Goal: Task Accomplishment & Management: Manage account settings

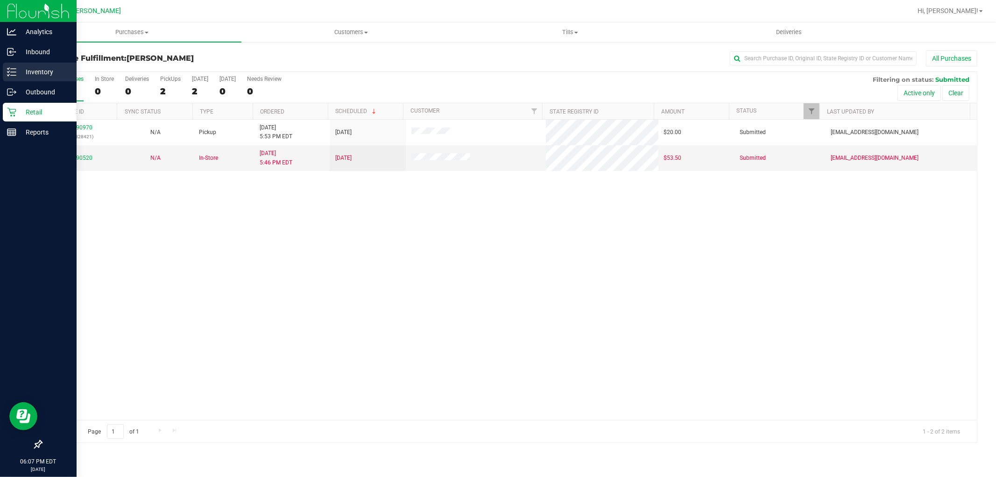
click at [15, 78] on div "Inventory" at bounding box center [40, 72] width 74 height 19
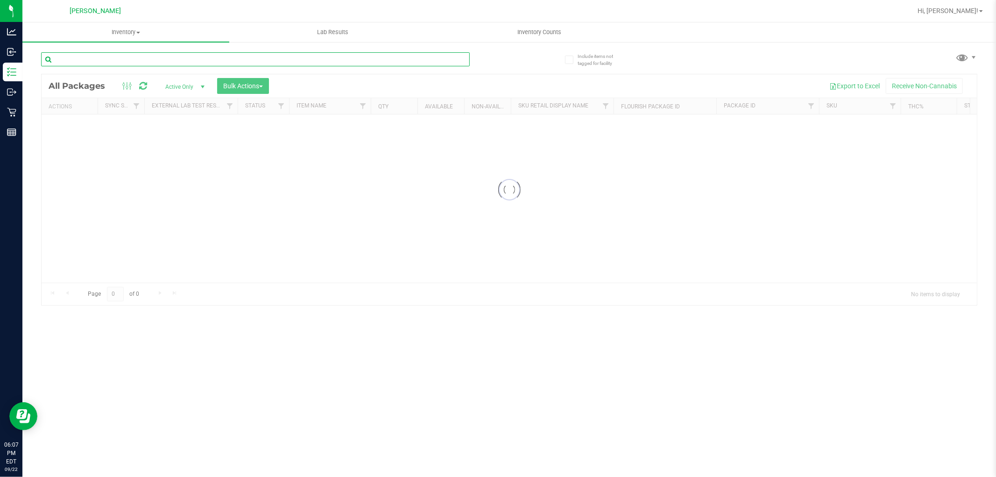
click at [80, 57] on input "text" at bounding box center [255, 59] width 429 height 14
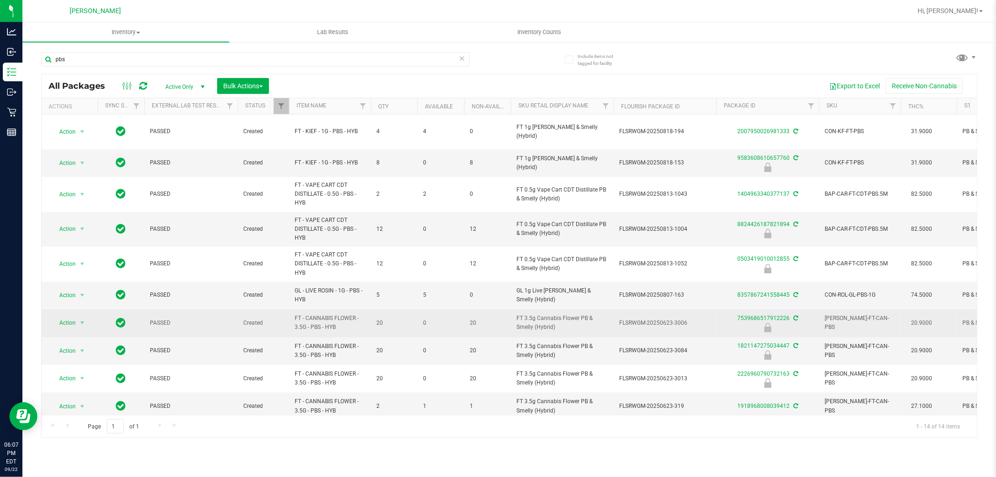
click at [301, 317] on span "FT - CANNABIS FLOWER - 3.5G - PBS - HYB" at bounding box center [330, 323] width 71 height 18
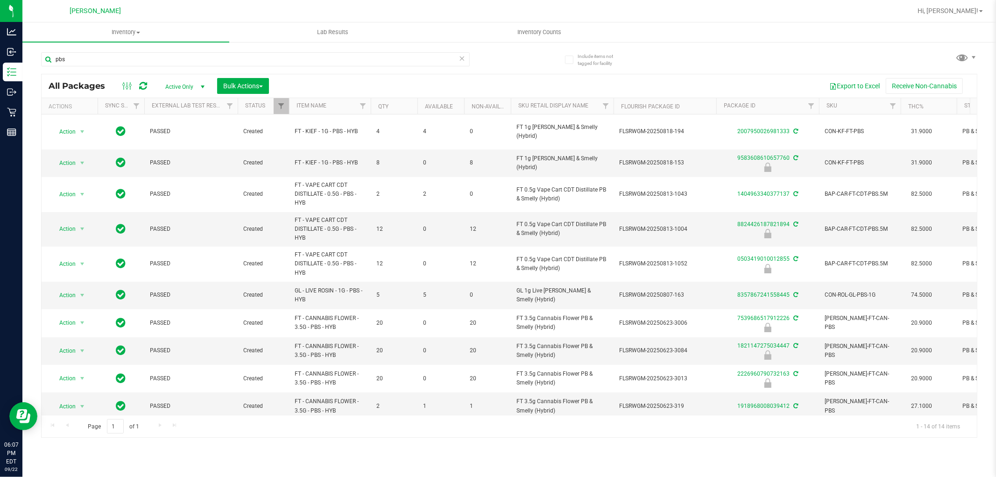
click at [496, 80] on div "Export to Excel Receive Non-Cannabis" at bounding box center [623, 86] width 694 height 16
click at [103, 55] on input "pbs" at bounding box center [255, 59] width 429 height 14
type input "p"
type input "dream"
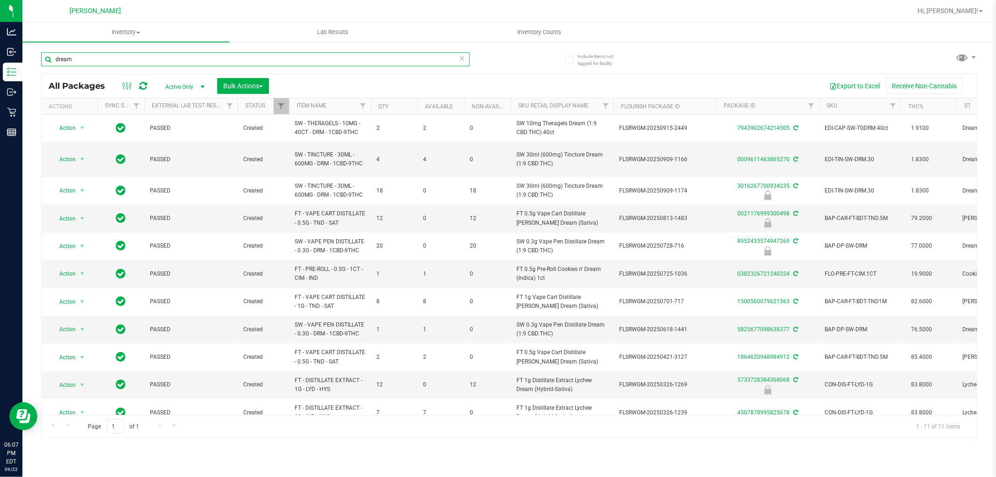
click at [92, 59] on input "dream" at bounding box center [255, 59] width 429 height 14
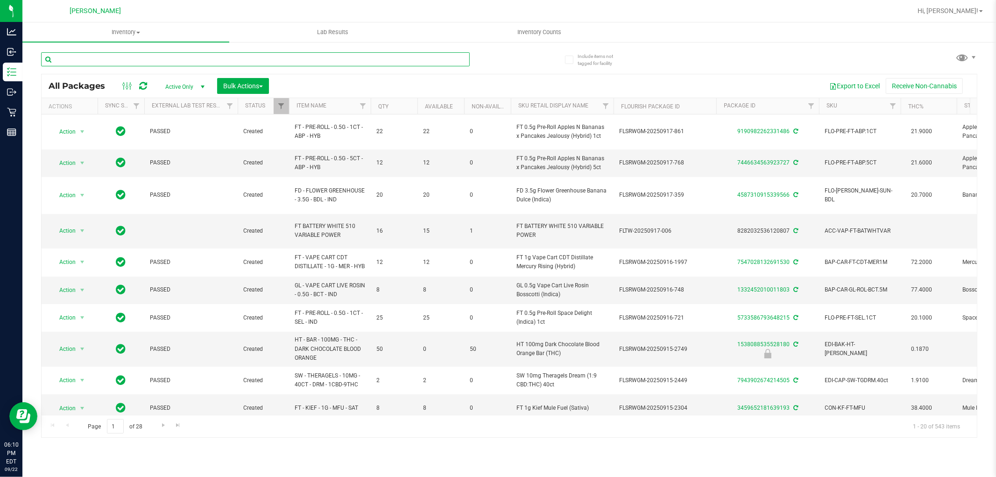
click at [292, 55] on input "text" at bounding box center [255, 59] width 429 height 14
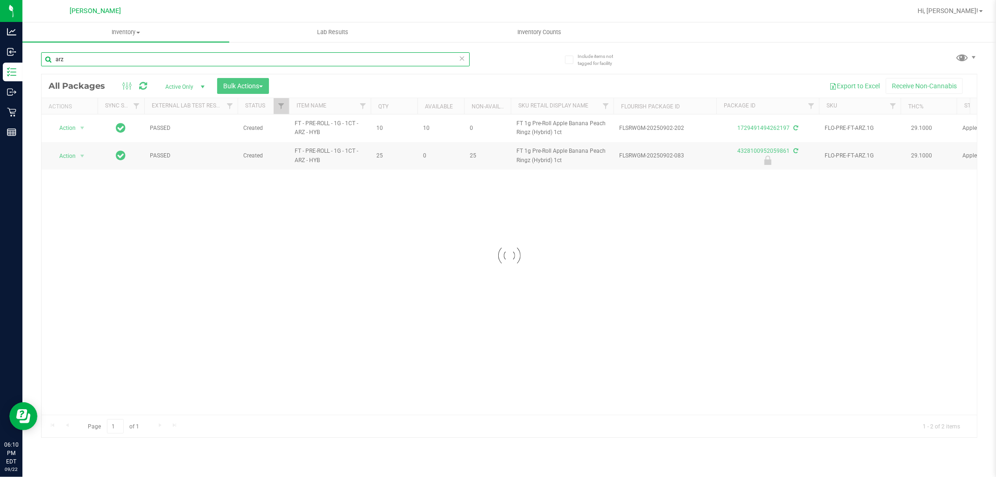
type input "arz"
click at [352, 209] on div "Loading... Action Action Adjust qty Create package Edit attributes Global inven…" at bounding box center [510, 264] width 936 height 300
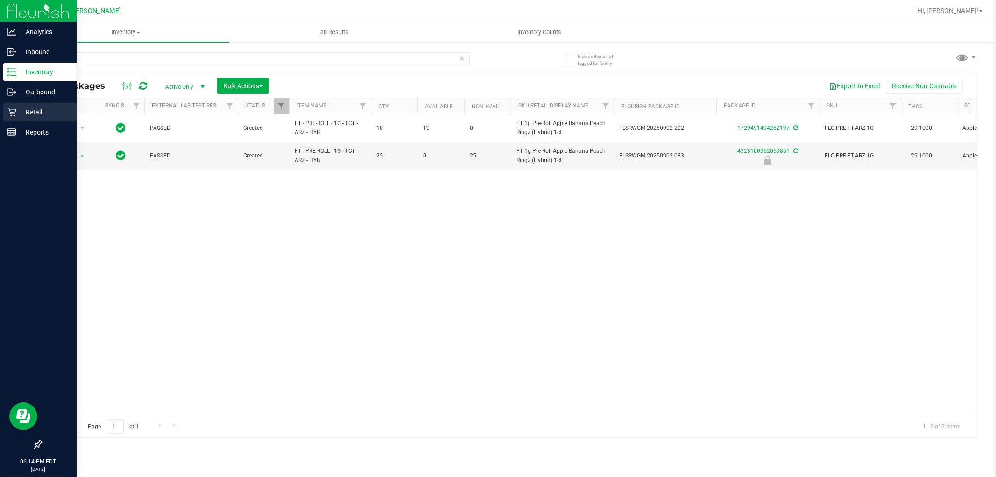
click at [15, 118] on div "Retail" at bounding box center [40, 112] width 74 height 19
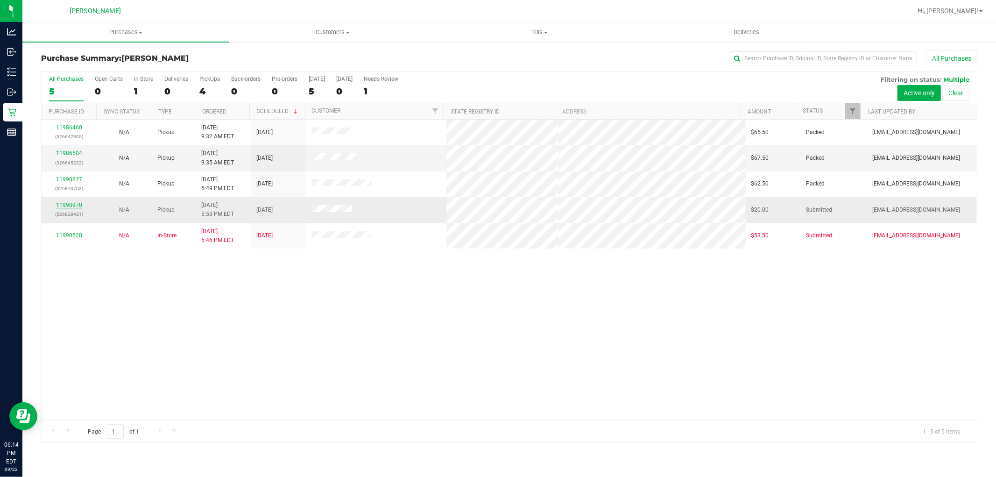
click at [81, 204] on link "11990970" at bounding box center [69, 205] width 26 height 7
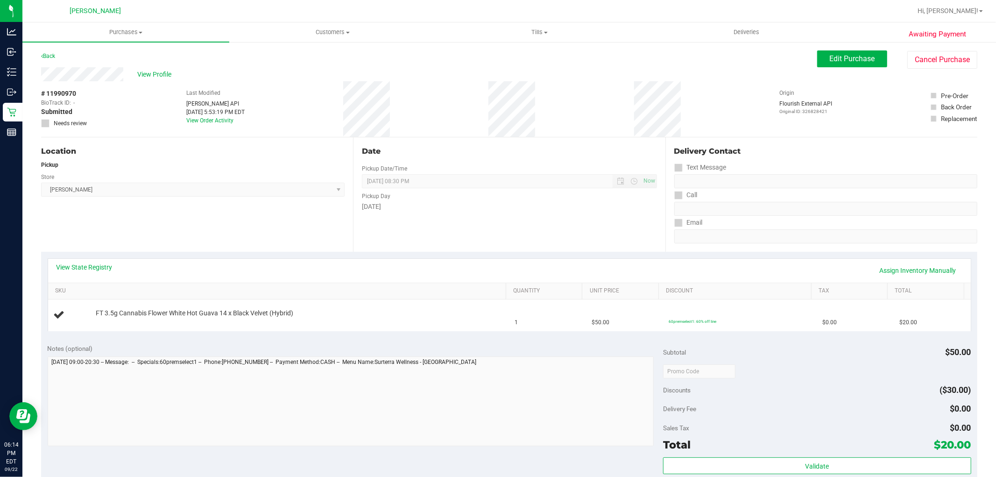
click at [48, 52] on div "Back" at bounding box center [48, 55] width 14 height 11
click at [49, 54] on link "Back" at bounding box center [48, 56] width 14 height 7
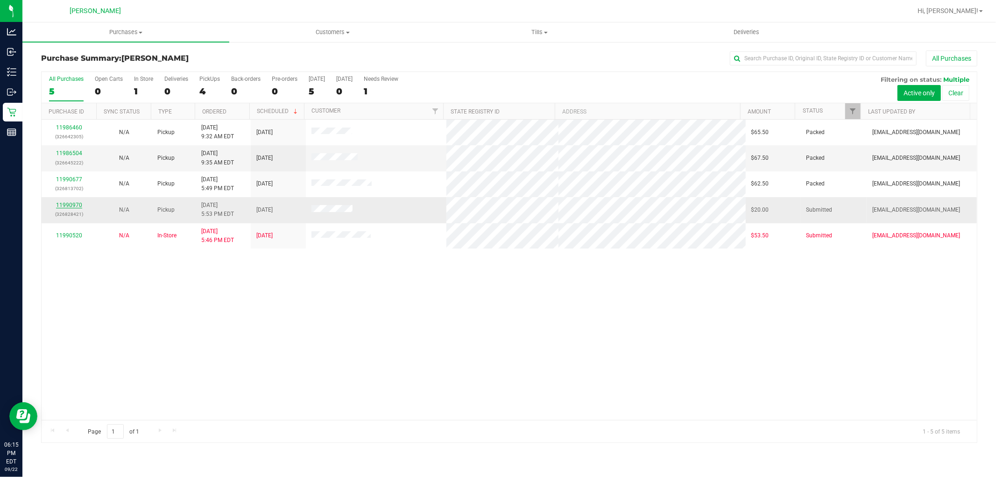
click at [73, 207] on link "11990970" at bounding box center [69, 205] width 26 height 7
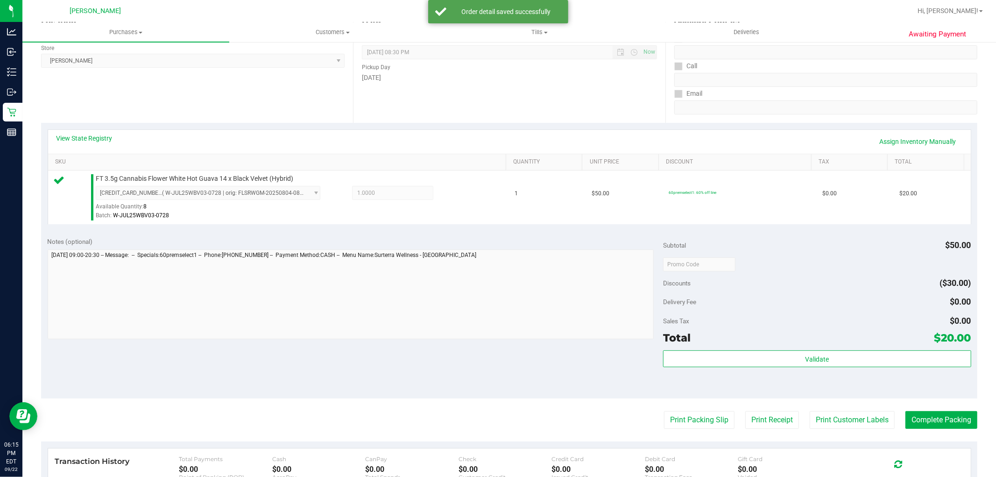
scroll to position [207, 0]
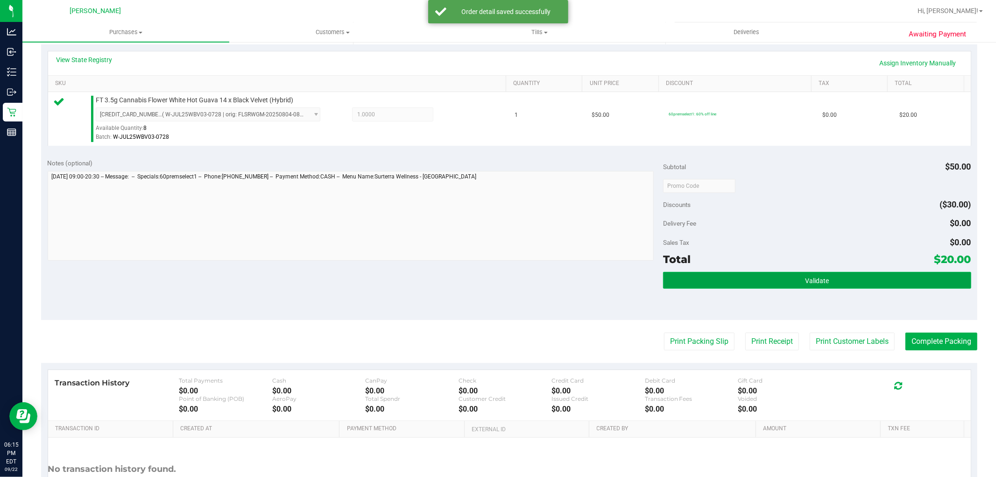
click at [865, 276] on button "Validate" at bounding box center [817, 280] width 308 height 17
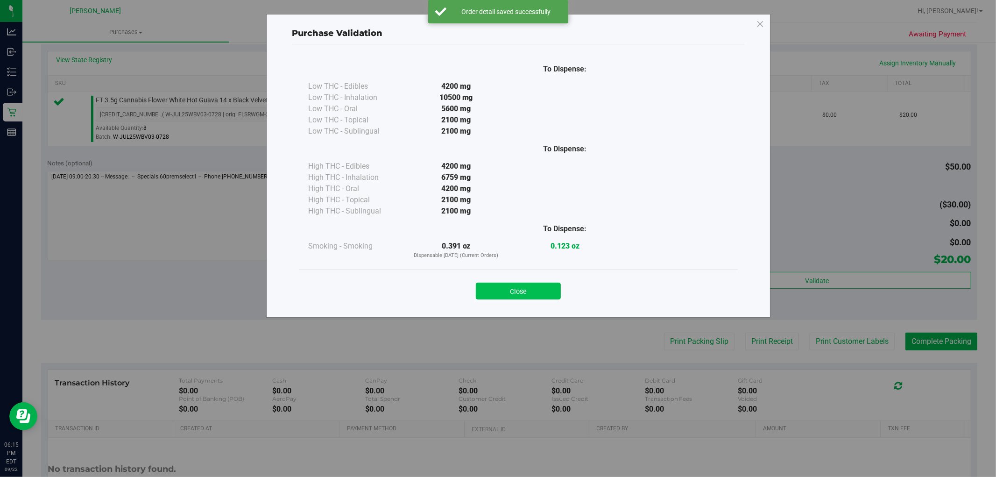
click at [549, 291] on button "Close" at bounding box center [518, 291] width 85 height 17
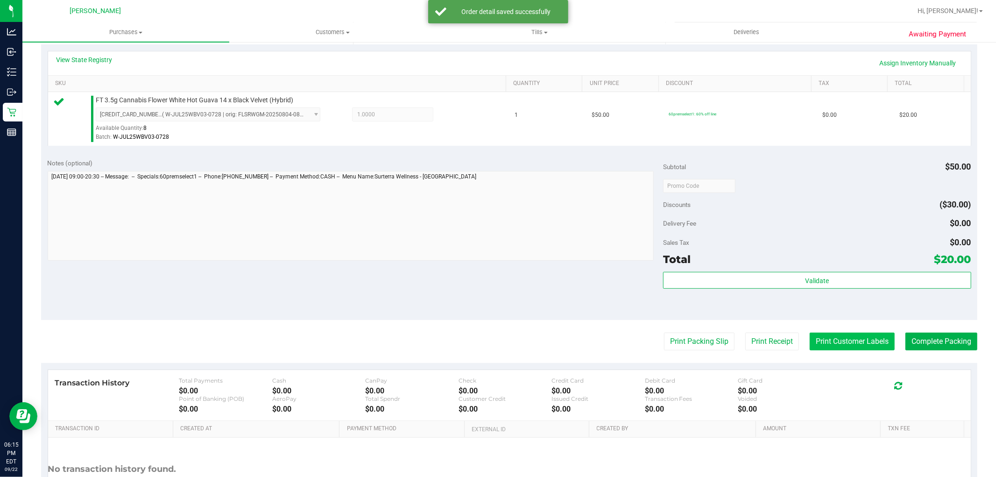
click at [844, 347] on button "Print Customer Labels" at bounding box center [852, 342] width 85 height 18
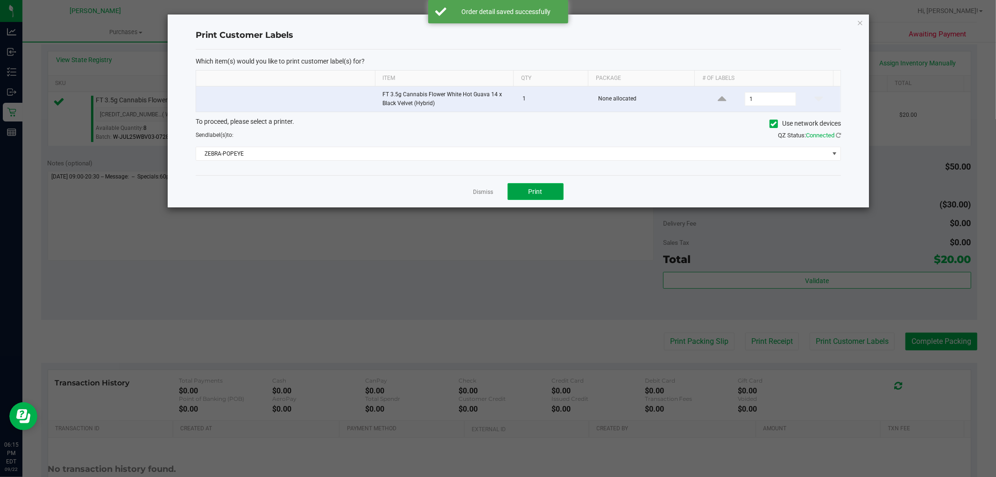
click at [550, 190] on button "Print" at bounding box center [536, 191] width 56 height 17
click at [488, 189] on link "Dismiss" at bounding box center [484, 192] width 20 height 8
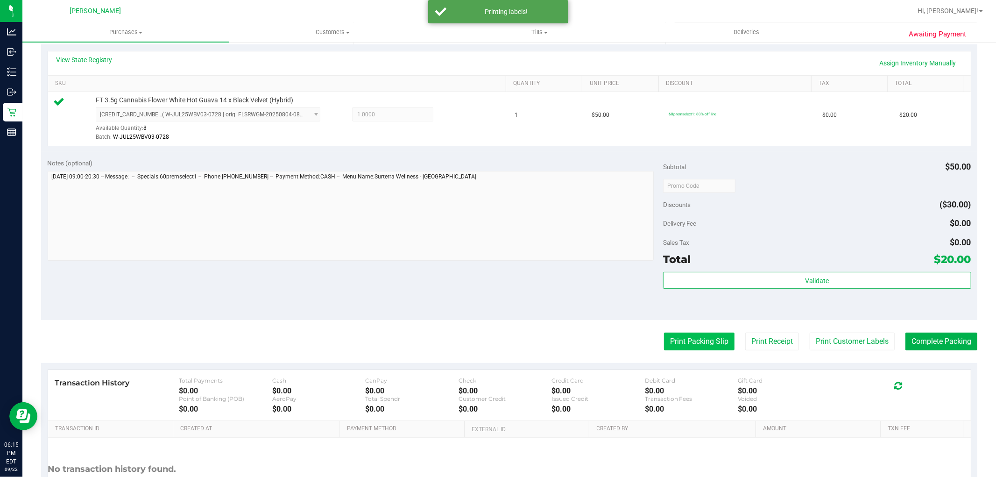
click at [674, 343] on button "Print Packing Slip" at bounding box center [699, 342] width 71 height 18
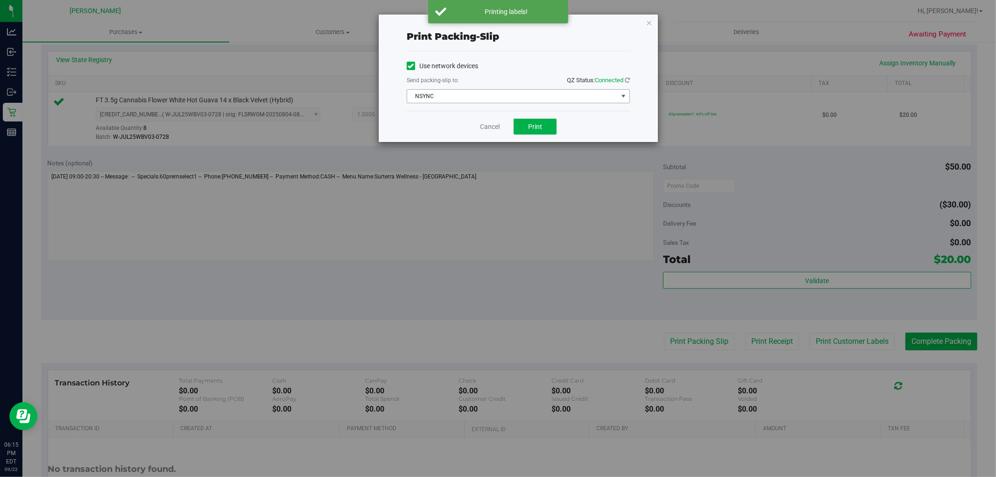
click at [544, 95] on span "NSYNC" at bounding box center [512, 96] width 211 height 13
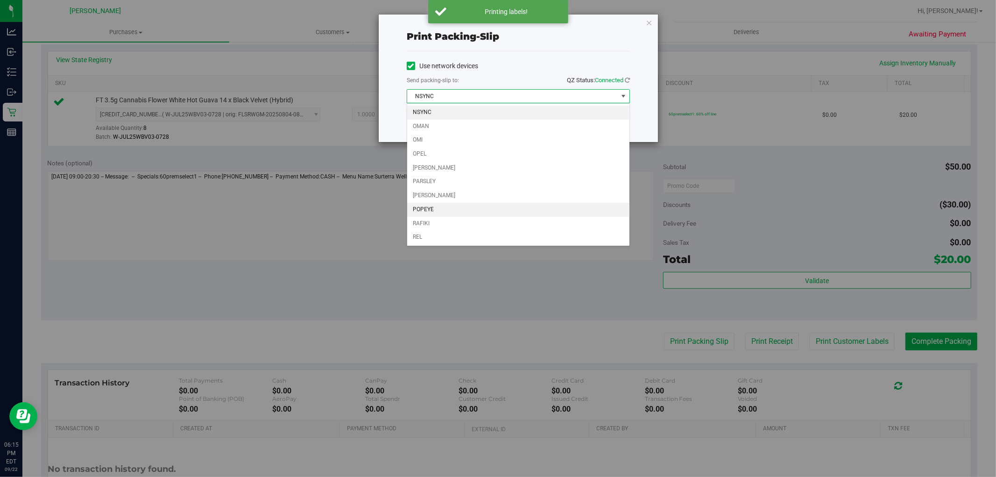
click at [473, 211] on li "POPEYE" at bounding box center [518, 210] width 222 height 14
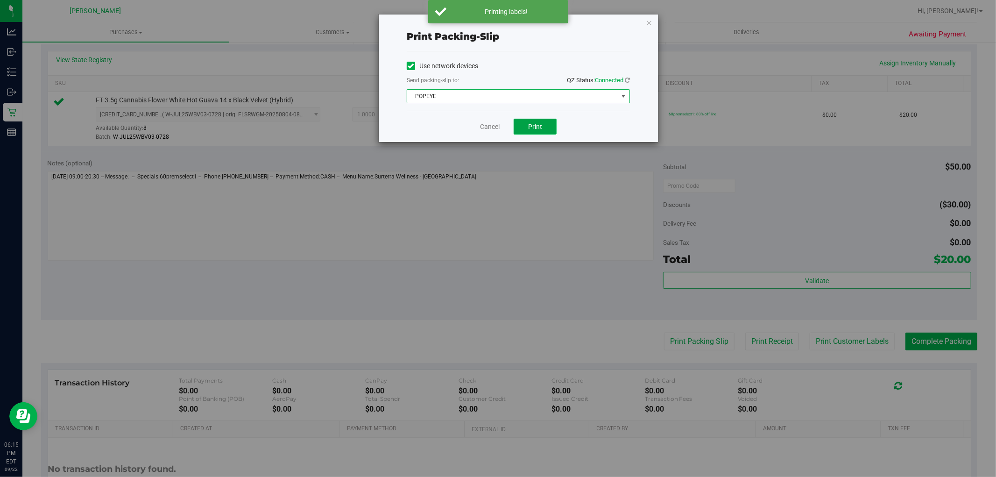
click at [535, 129] on span "Print" at bounding box center [535, 126] width 14 height 7
click at [488, 127] on link "Cancel" at bounding box center [490, 127] width 20 height 10
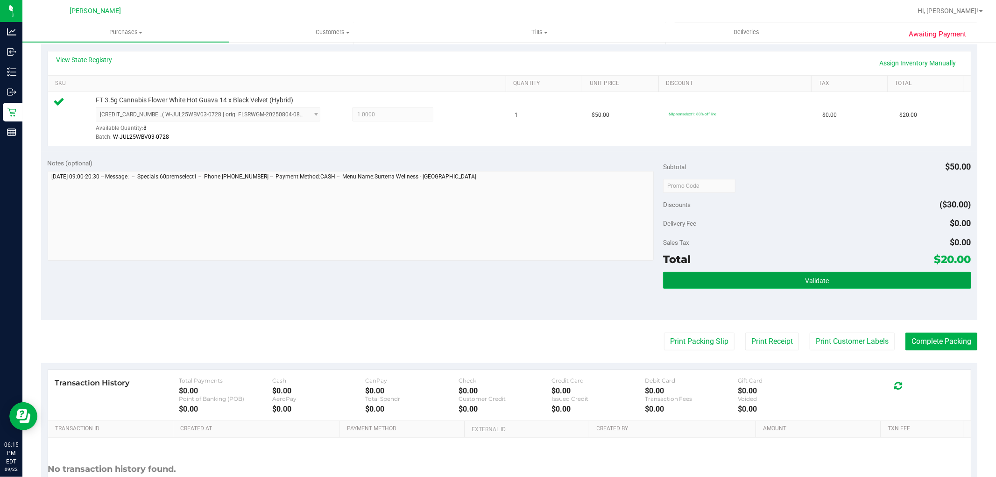
click at [755, 278] on button "Validate" at bounding box center [817, 280] width 308 height 17
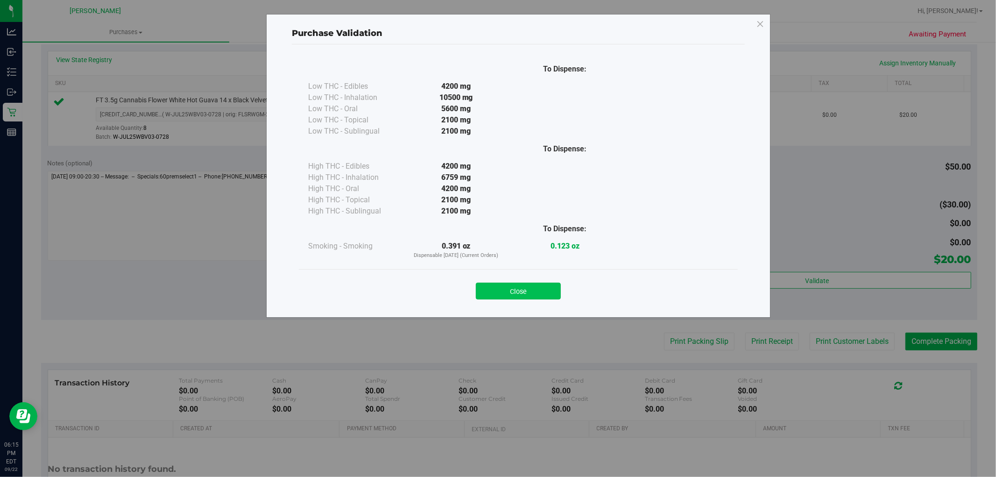
click at [529, 291] on button "Close" at bounding box center [518, 291] width 85 height 17
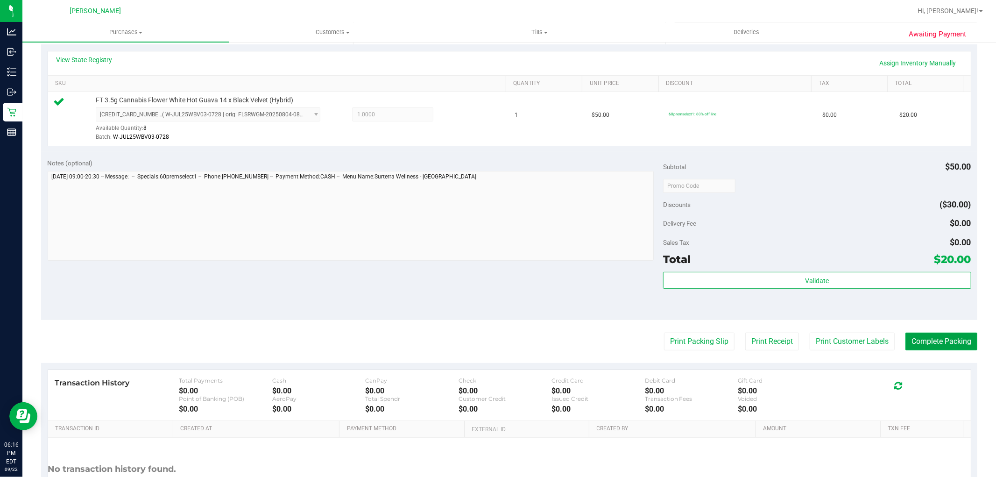
click at [945, 333] on button "Complete Packing" at bounding box center [942, 342] width 72 height 18
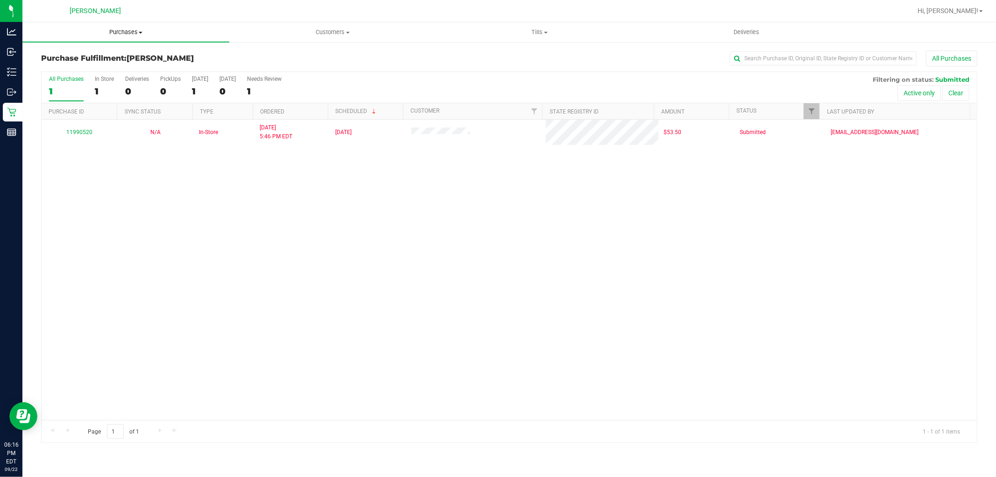
click at [108, 33] on span "Purchases" at bounding box center [125, 32] width 207 height 8
click at [119, 52] on li "Summary of purchases" at bounding box center [125, 56] width 207 height 11
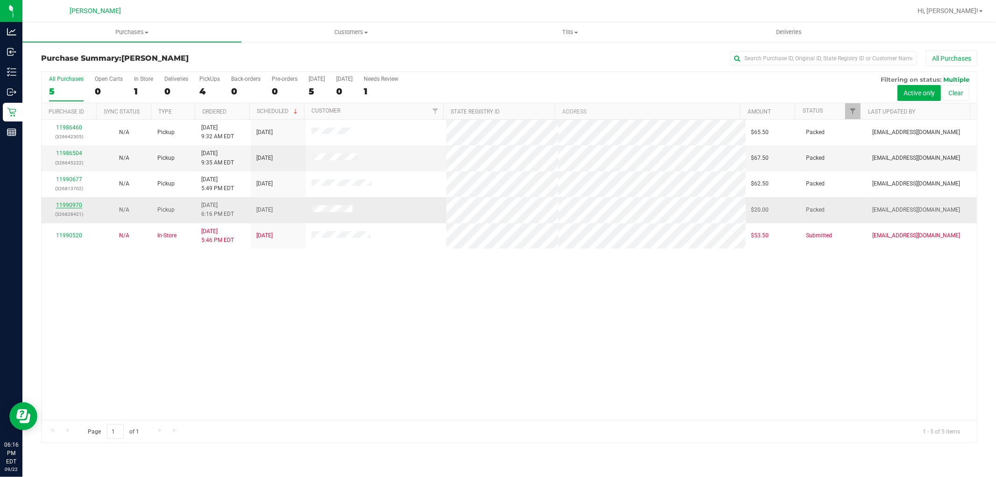
click at [75, 207] on link "11990970" at bounding box center [69, 205] width 26 height 7
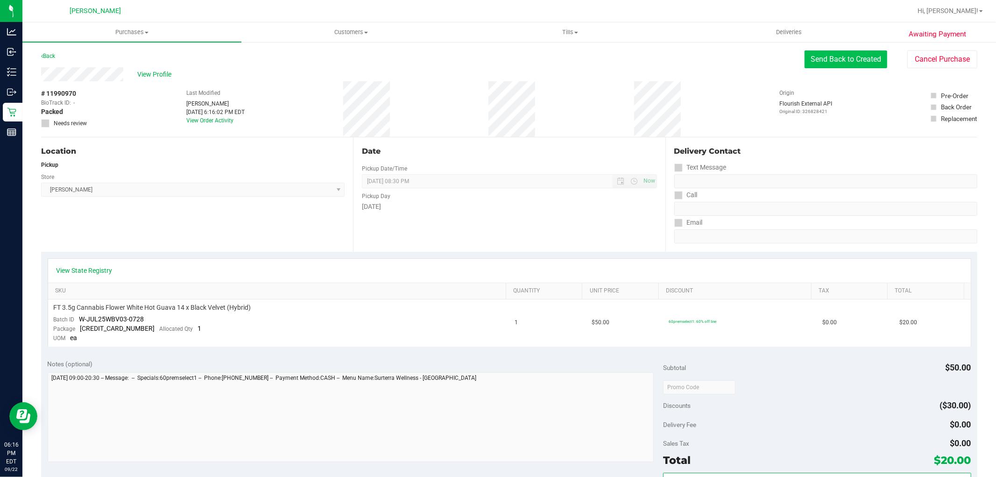
click at [866, 62] on button "Send Back to Created" at bounding box center [846, 59] width 83 height 18
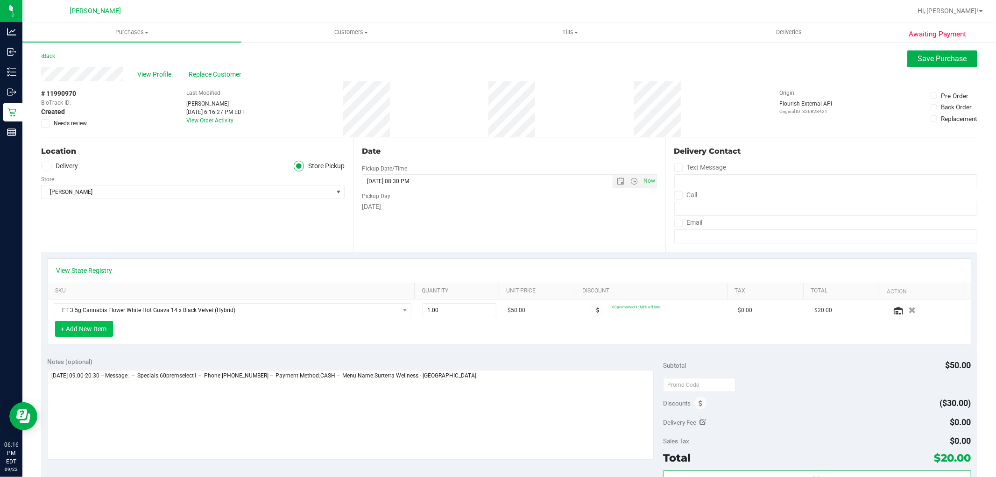
click at [99, 329] on button "+ Add New Item" at bounding box center [84, 329] width 58 height 16
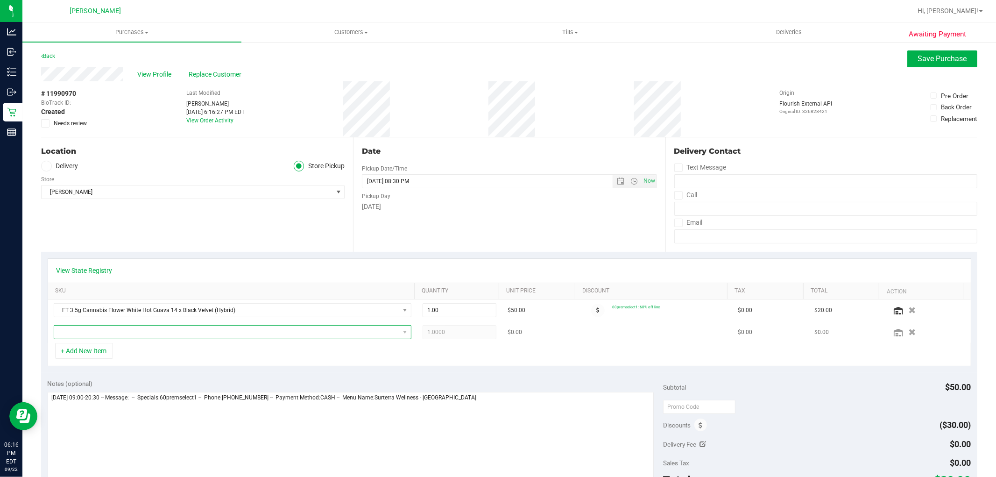
click at [96, 333] on span "NO DATA FOUND" at bounding box center [226, 332] width 345 height 13
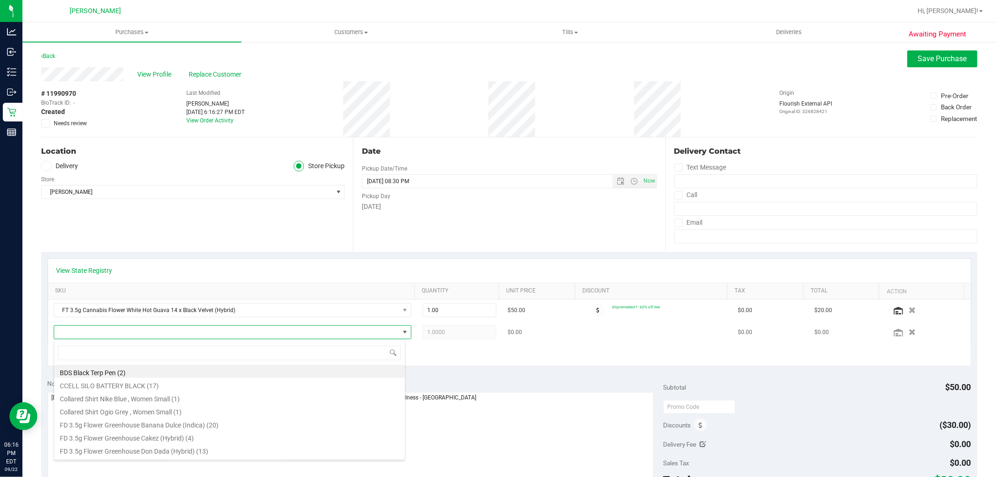
scroll to position [14, 348]
type input "mkh"
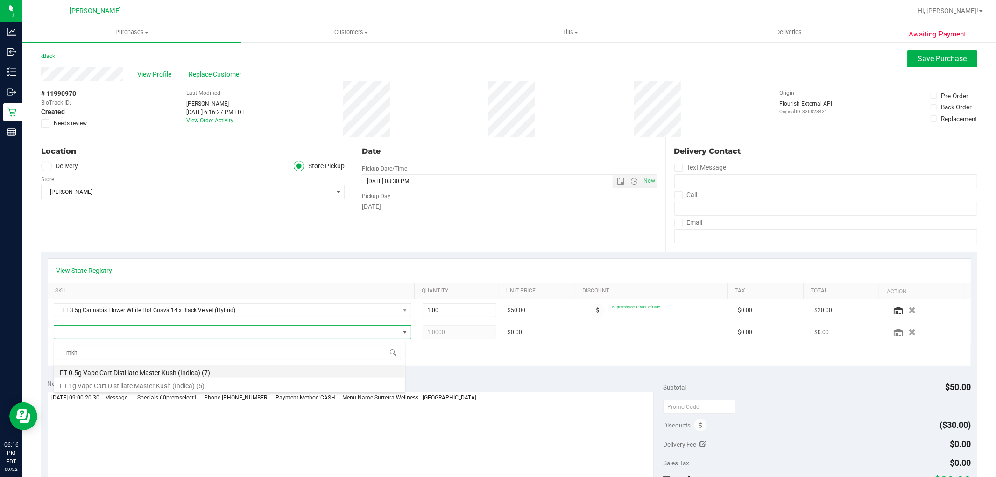
click at [126, 375] on li "FT 0.5g Vape Cart Distillate Master Kush (Indica) (7)" at bounding box center [229, 371] width 351 height 13
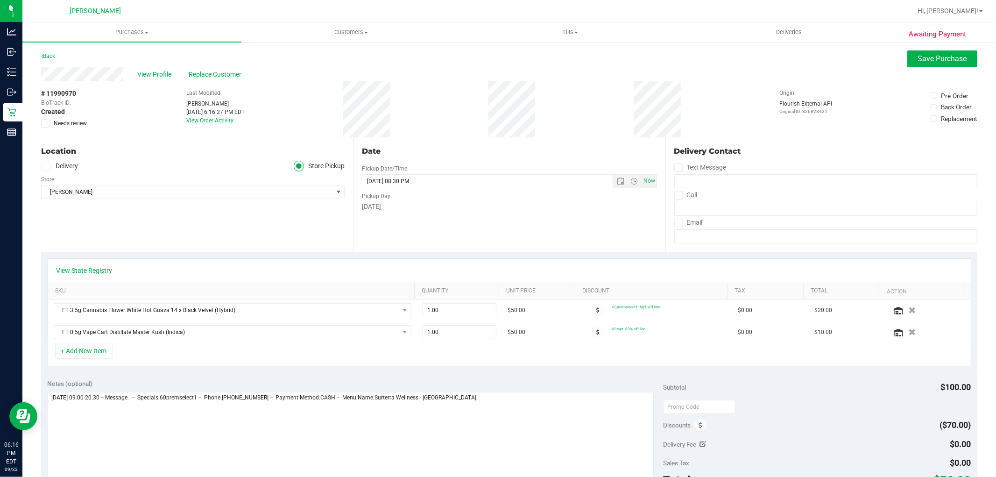
click at [492, 377] on div "Notes (optional) Subtotal $100.00 Discounts ($70.00) Delivery Fee $0.00 Sales T…" at bounding box center [509, 457] width 936 height 168
click at [918, 57] on span "Save Purchase" at bounding box center [942, 58] width 49 height 9
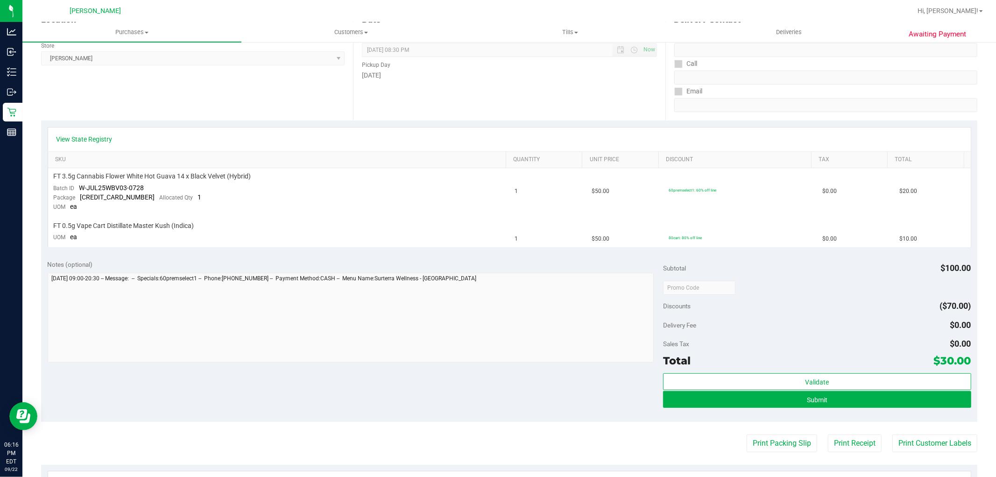
scroll to position [156, 0]
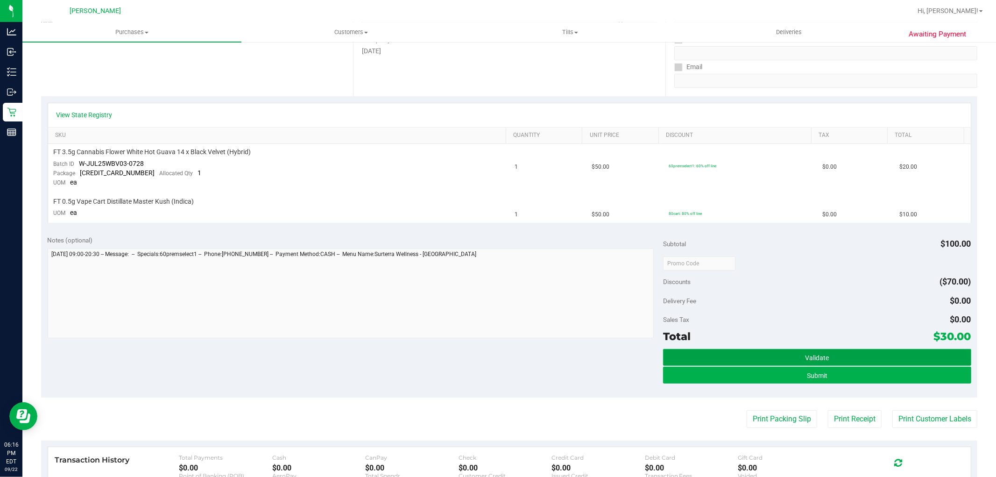
click at [797, 354] on button "Validate" at bounding box center [817, 357] width 308 height 17
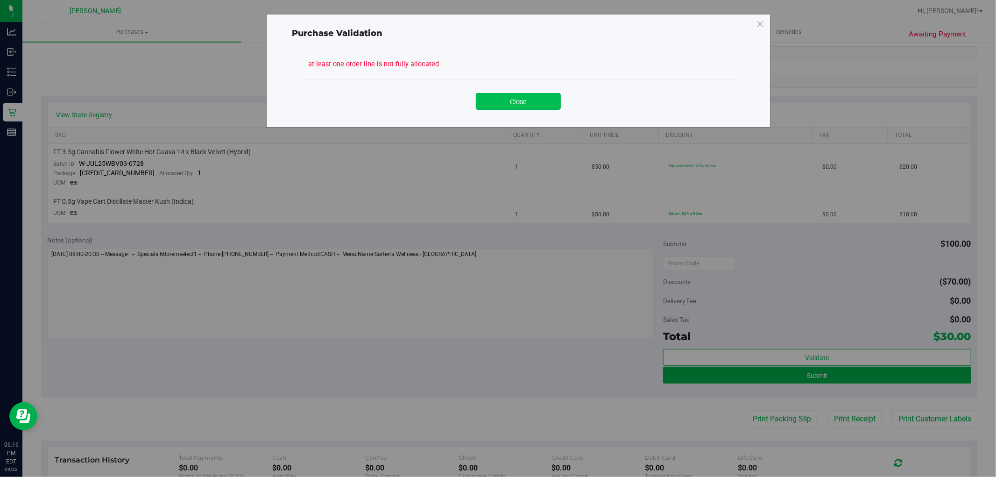
click at [526, 100] on button "Close" at bounding box center [518, 101] width 85 height 17
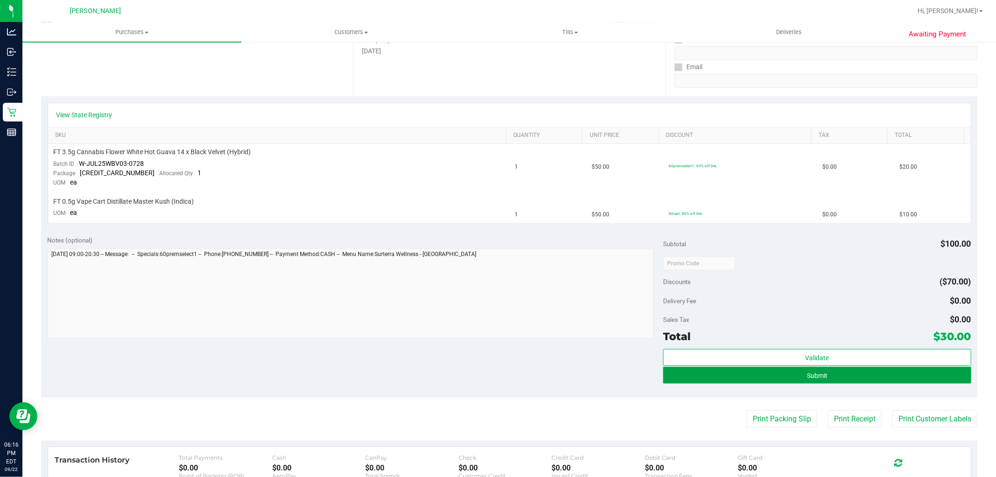
click at [749, 368] on button "Submit" at bounding box center [817, 375] width 308 height 17
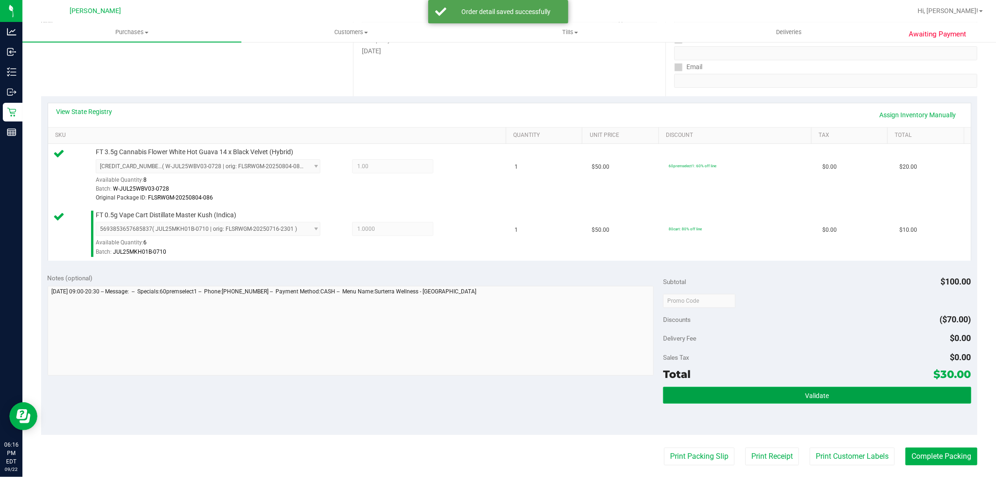
click at [864, 388] on button "Validate" at bounding box center [817, 395] width 308 height 17
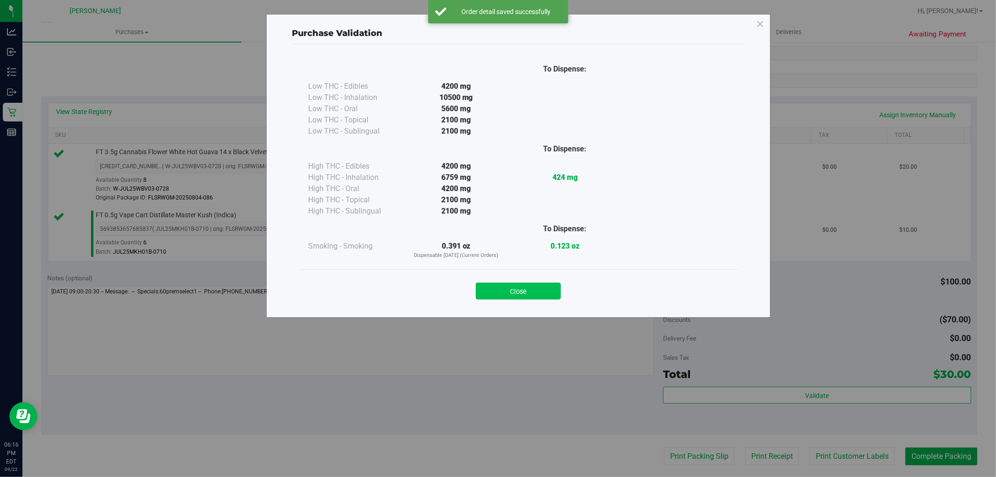
click at [511, 285] on button "Close" at bounding box center [518, 291] width 85 height 17
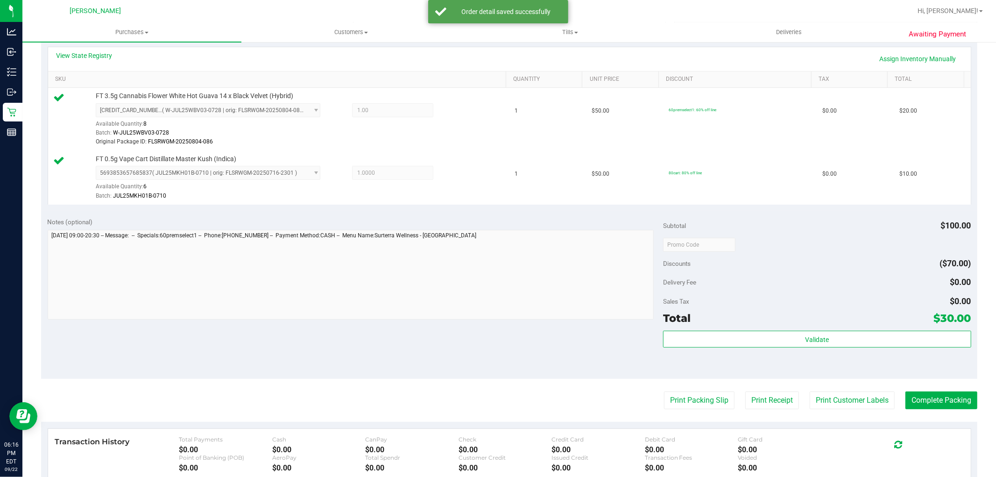
scroll to position [259, 0]
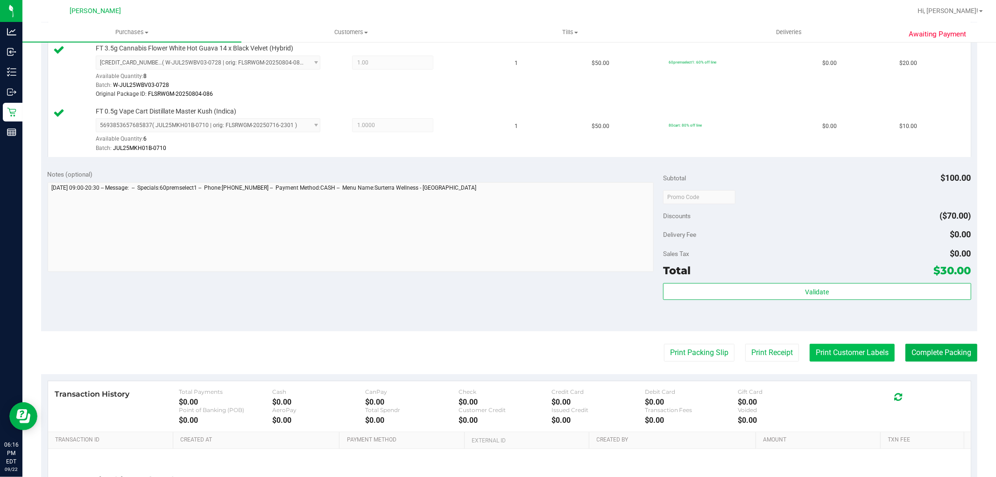
click at [846, 354] on button "Print Customer Labels" at bounding box center [852, 353] width 85 height 18
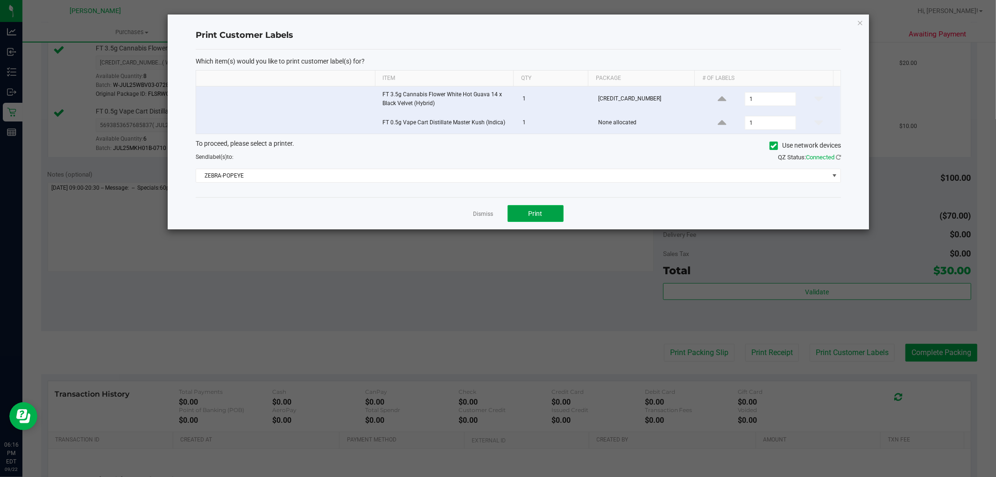
click at [548, 209] on button "Print" at bounding box center [536, 213] width 56 height 17
click at [484, 211] on link "Dismiss" at bounding box center [484, 214] width 20 height 8
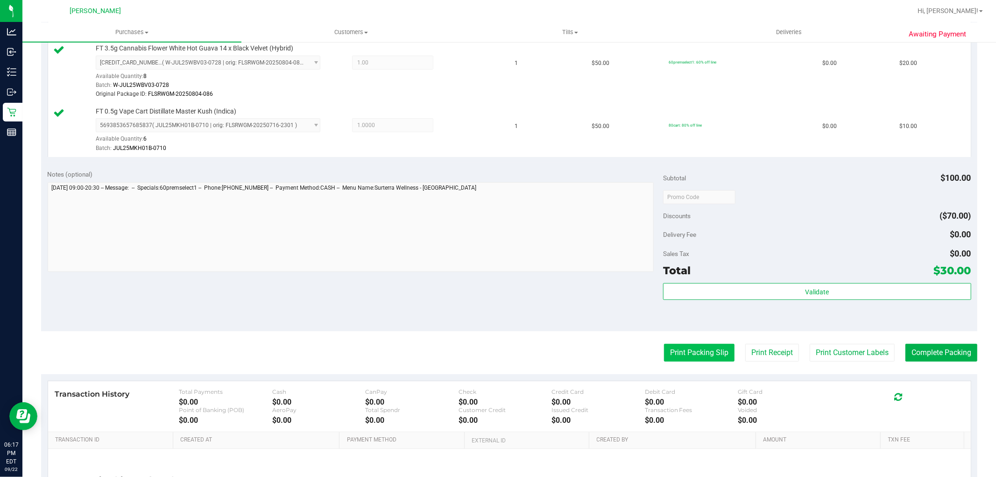
click at [694, 352] on button "Print Packing Slip" at bounding box center [699, 353] width 71 height 18
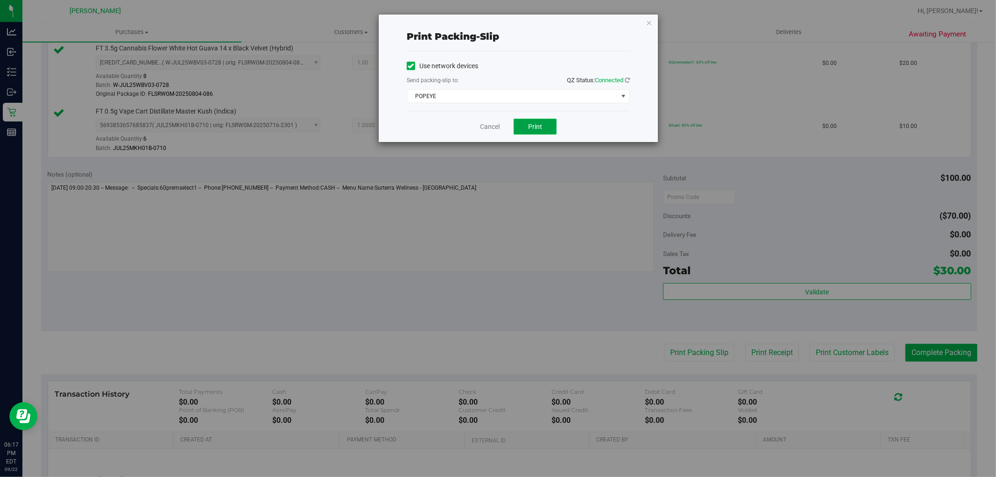
click at [524, 130] on button "Print" at bounding box center [535, 127] width 43 height 16
click at [490, 125] on link "Cancel" at bounding box center [490, 127] width 20 height 10
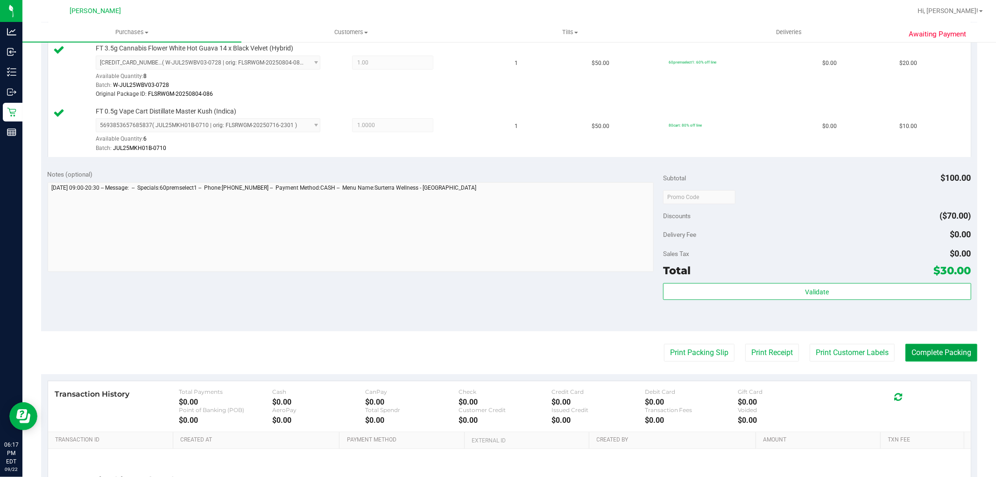
click at [932, 355] on button "Complete Packing" at bounding box center [942, 353] width 72 height 18
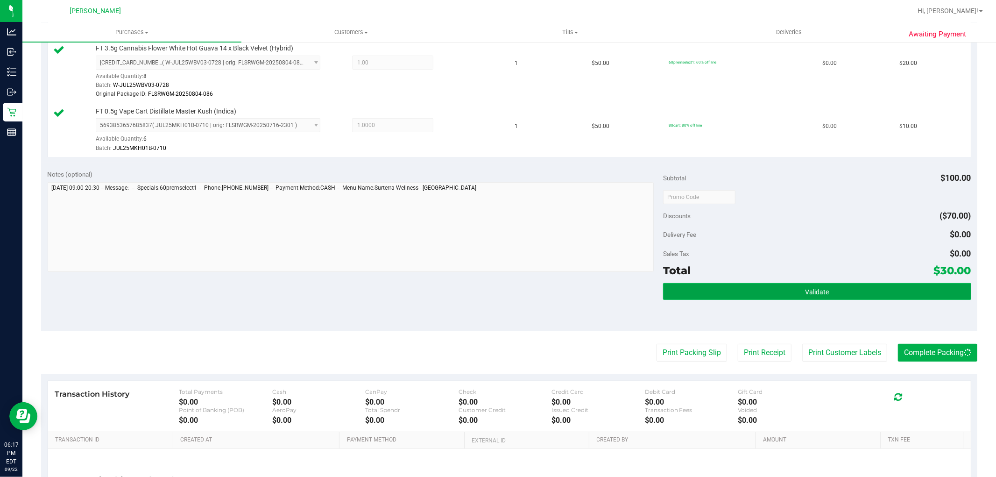
click at [867, 291] on button "Validate" at bounding box center [817, 291] width 308 height 17
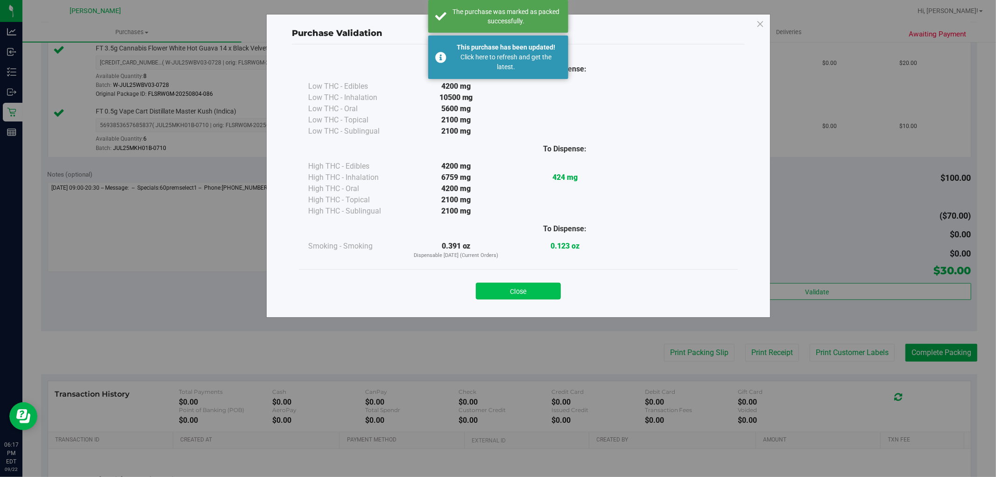
click at [489, 291] on button "Close" at bounding box center [518, 291] width 85 height 17
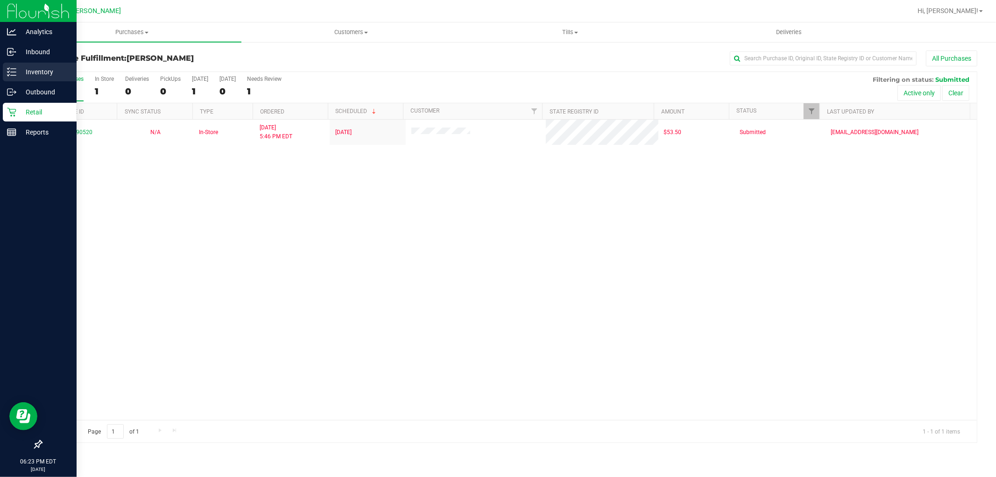
click at [15, 76] on icon at bounding box center [11, 71] width 9 height 9
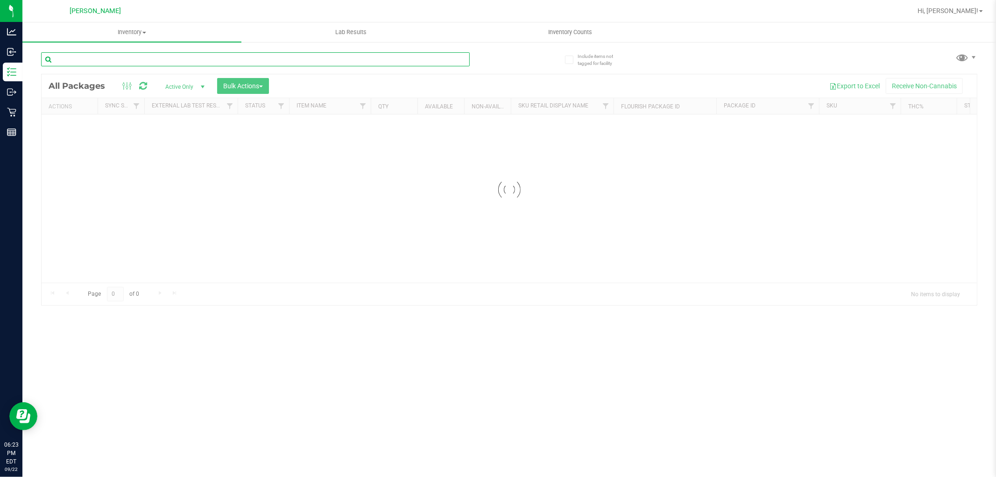
click at [159, 57] on input "text" at bounding box center [255, 59] width 429 height 14
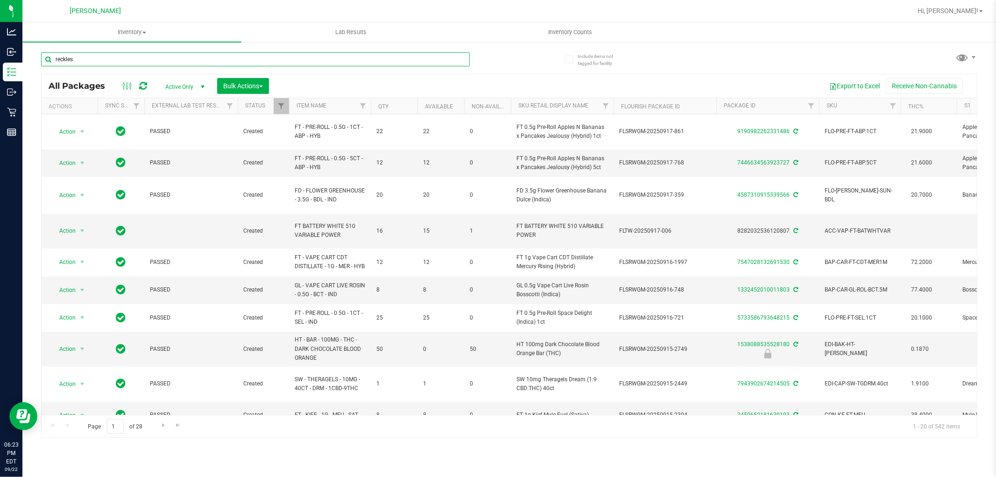
type input "reckless"
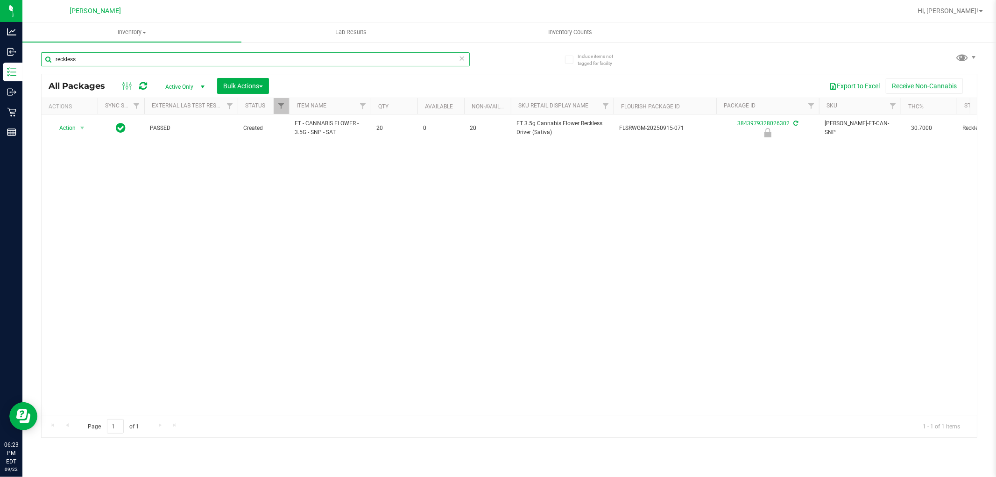
click at [100, 60] on input "reckless" at bounding box center [255, 59] width 429 height 14
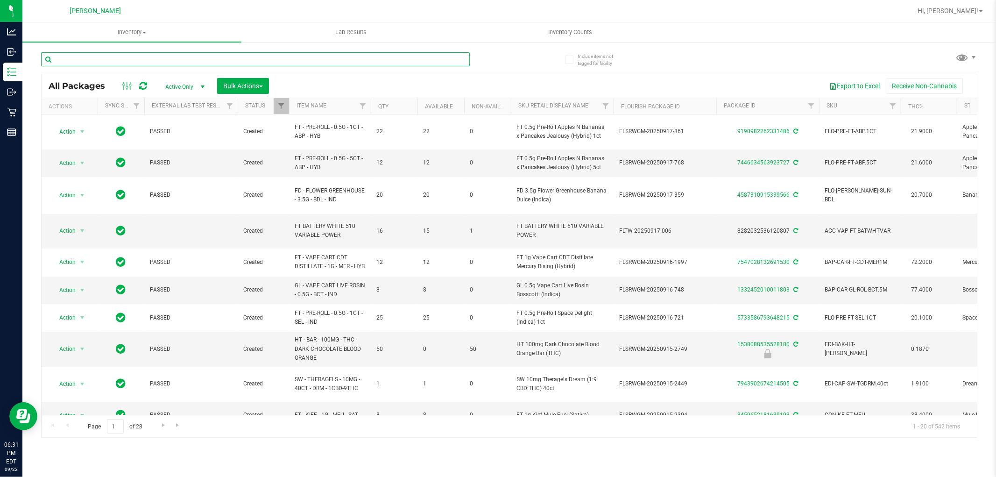
click at [236, 54] on input "text" at bounding box center [255, 59] width 429 height 14
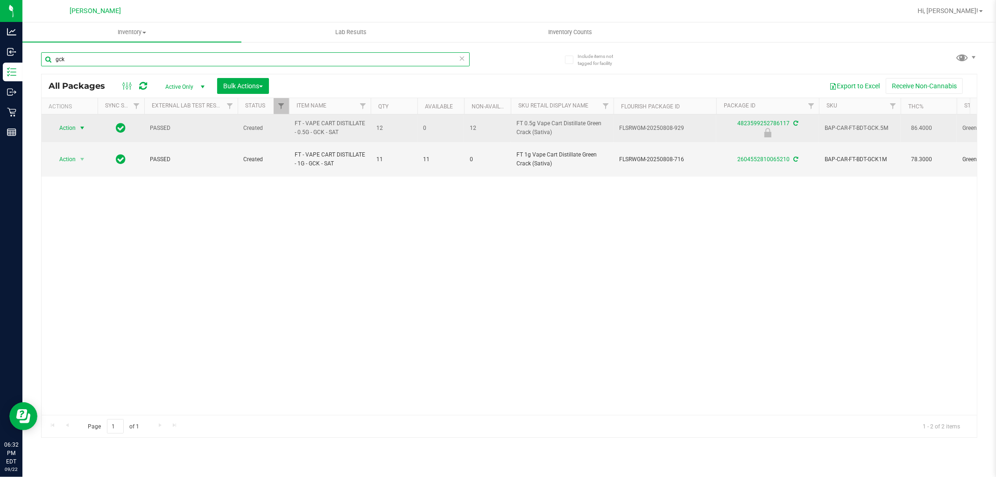
type input "gck"
click at [80, 127] on span "select" at bounding box center [81, 127] width 7 height 7
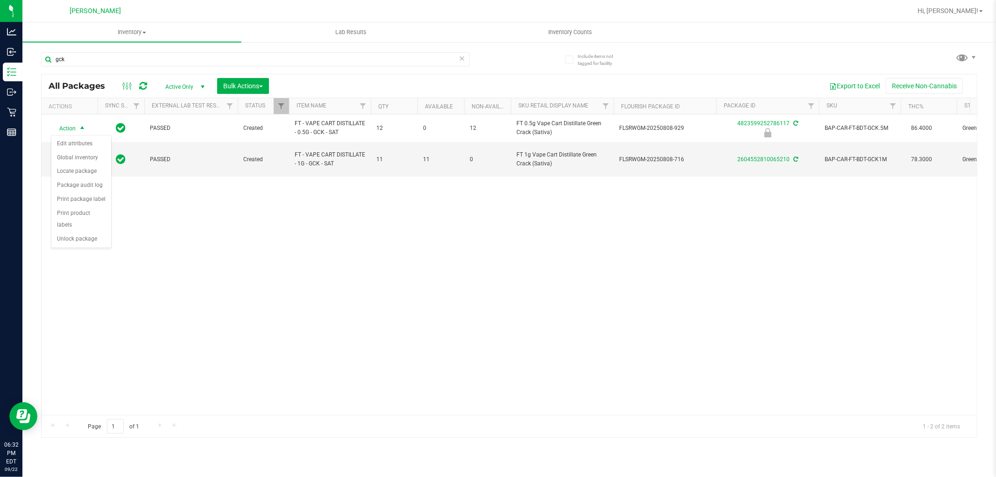
click at [208, 263] on div "Action Action Edit attributes Global inventory Locate package Package audit log…" at bounding box center [510, 264] width 936 height 300
